Goal: Find contact information: Find contact information

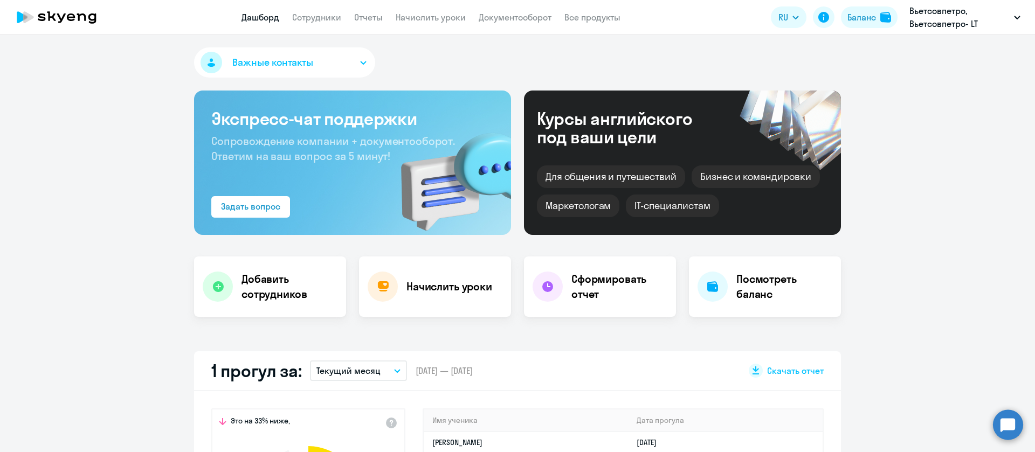
select select "30"
click at [268, 15] on link "Дашборд" at bounding box center [260, 17] width 38 height 11
click at [329, 15] on link "Сотрудники" at bounding box center [316, 17] width 49 height 11
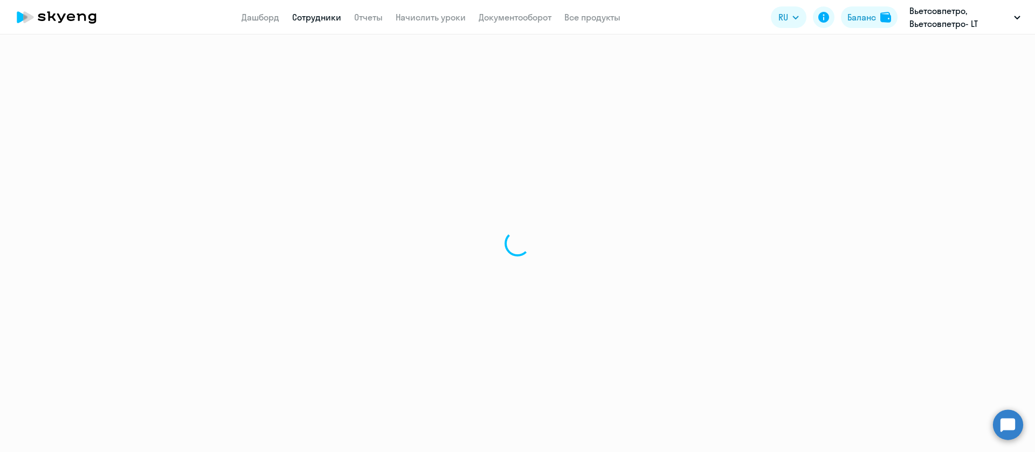
select select "30"
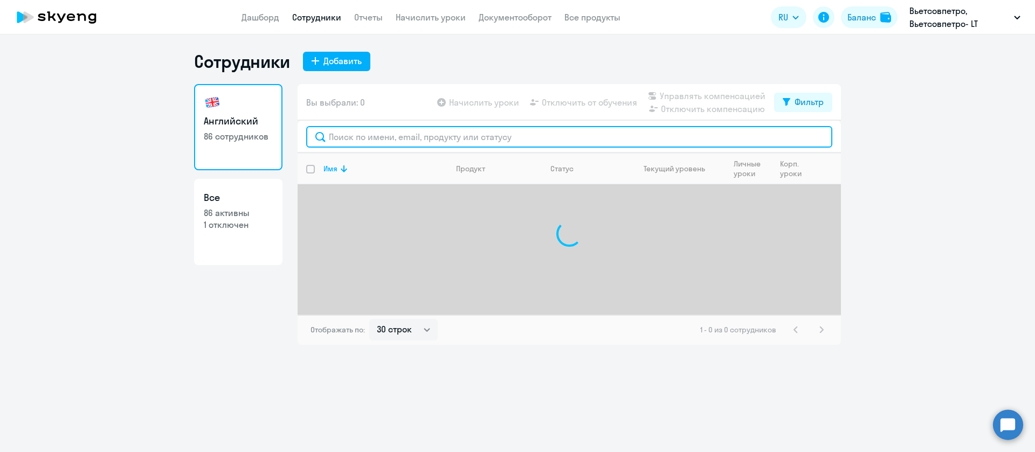
click at [356, 130] on input "text" at bounding box center [569, 137] width 526 height 22
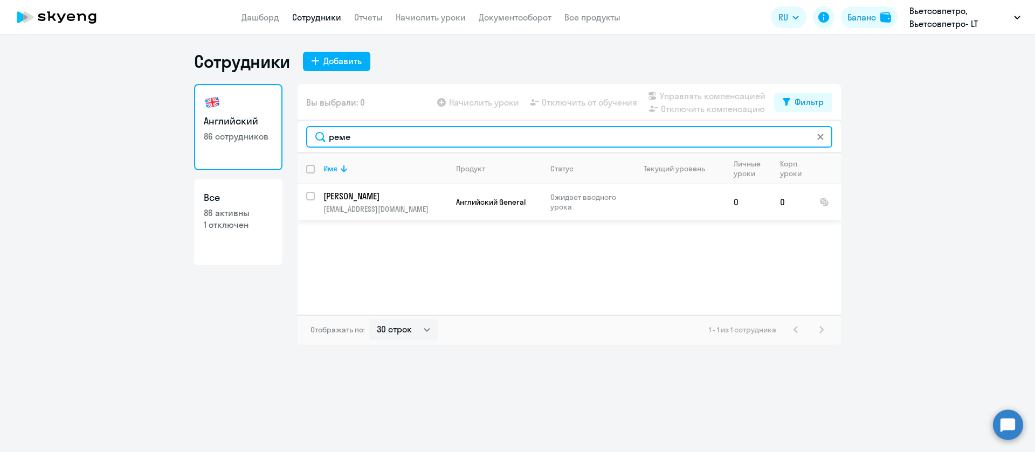
type input "реме"
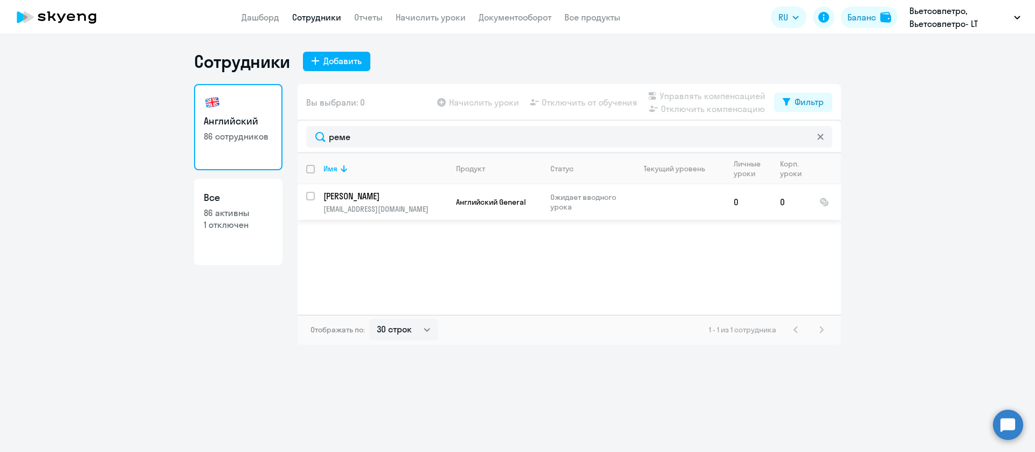
click at [383, 203] on td "[PERSON_NAME] [PERSON_NAME][EMAIL_ADDRESS][DOMAIN_NAME]" at bounding box center [381, 202] width 133 height 36
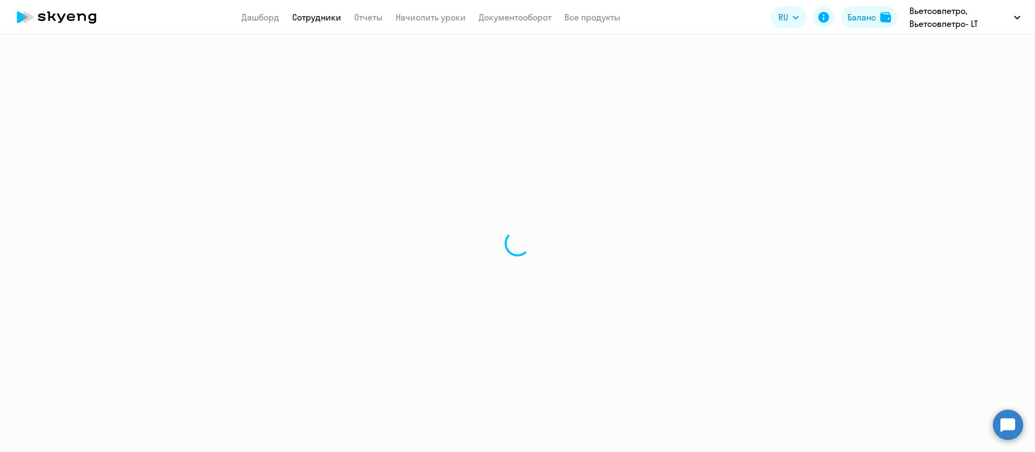
select select "english"
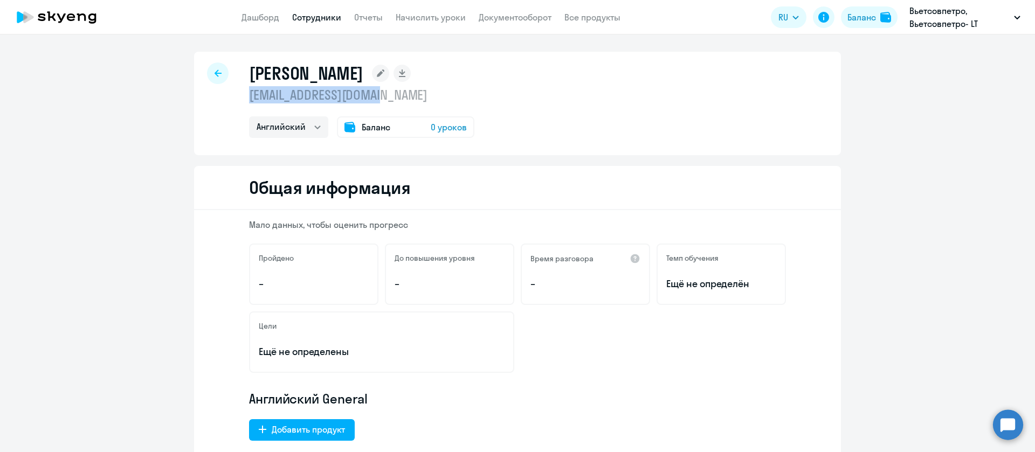
drag, startPoint x: 398, startPoint y: 91, endPoint x: 244, endPoint y: 96, distance: 154.8
click at [249, 94] on p "[EMAIL_ADDRESS][DOMAIN_NAME]" at bounding box center [361, 94] width 225 height 17
copy p "[EMAIL_ADDRESS][DOMAIN_NAME]"
click at [658, 124] on div "[PERSON_NAME] [EMAIL_ADDRESS][DOMAIN_NAME] Английский Баланс 0 уроков" at bounding box center [517, 103] width 647 height 103
